Goal: Task Accomplishment & Management: Manage account settings

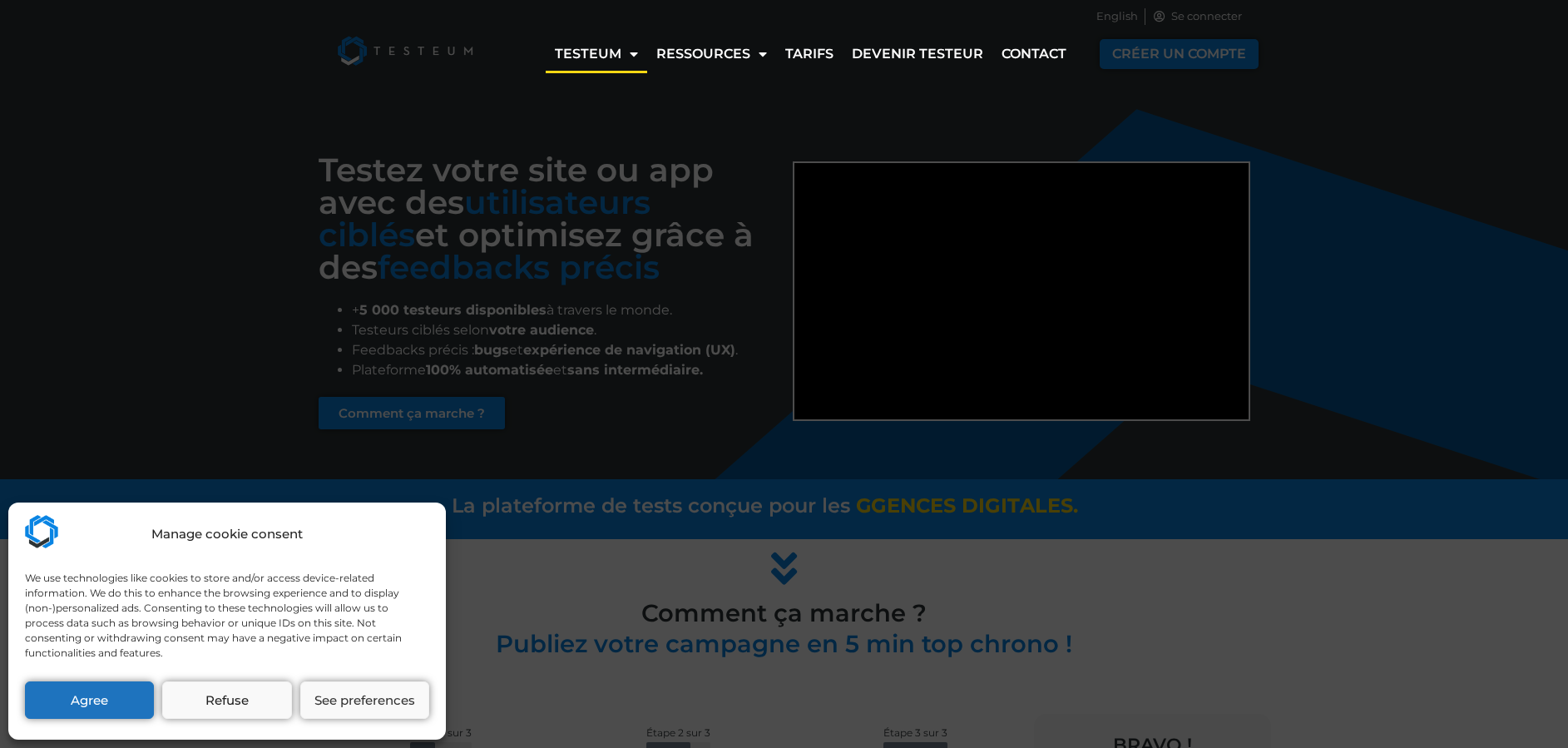
click at [766, 131] on div "Manage cookie consent We use technologies like cookies to store and/or access d…" at bounding box center [784, 374] width 1568 height 748
click at [92, 699] on button "Agree" at bounding box center [89, 700] width 129 height 37
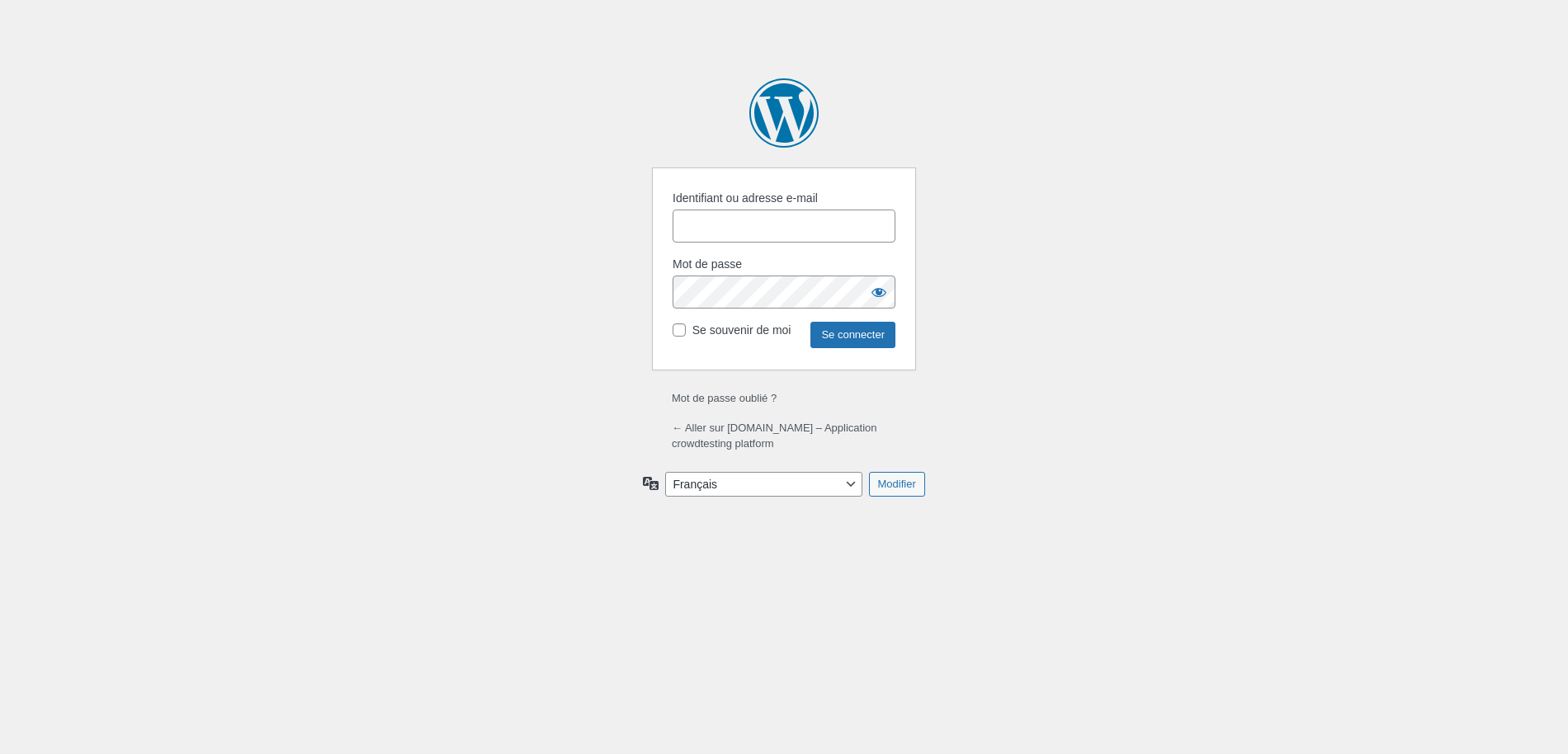
click at [742, 233] on input "Identifiant ou adresse e-mail" at bounding box center [784, 225] width 223 height 33
click at [1167, 285] on body "Se connecter Propulsé par WordPress Identifiant ou adresse e-mail Mot de passe …" at bounding box center [784, 377] width 1568 height 754
click at [725, 240] on input "Username or Email Address" at bounding box center [784, 225] width 223 height 33
